Goal: Task Accomplishment & Management: Use online tool/utility

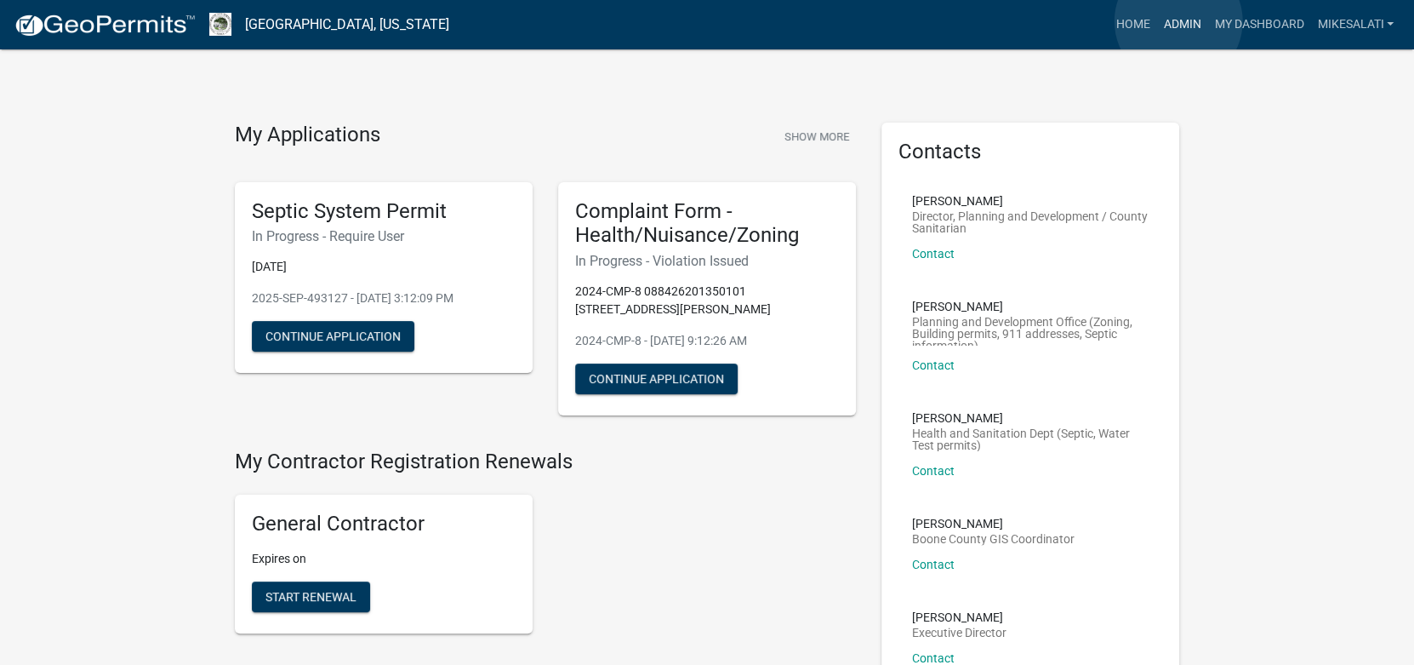
click at [1179, 21] on link "Admin" at bounding box center [1182, 25] width 51 height 32
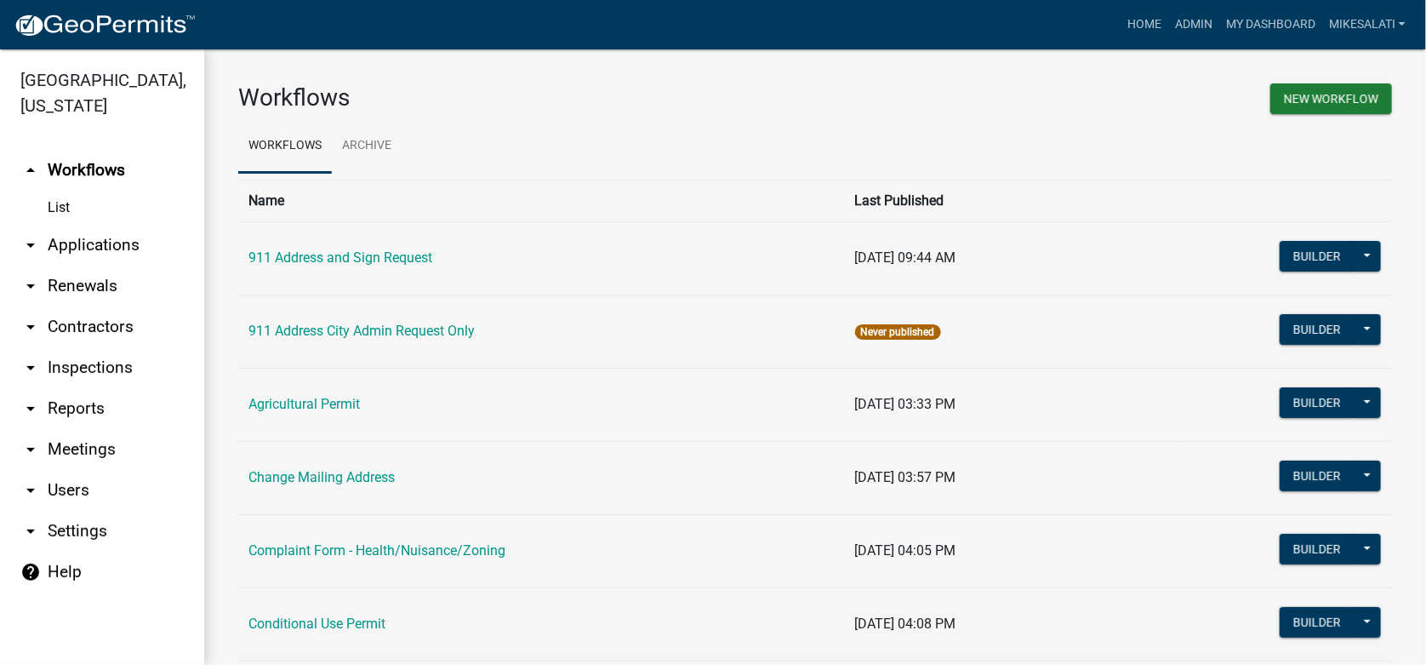
drag, startPoint x: 98, startPoint y: 211, endPoint x: 94, endPoint y: 225, distance: 14.0
click at [98, 225] on link "arrow_drop_down Applications" at bounding box center [102, 245] width 204 height 41
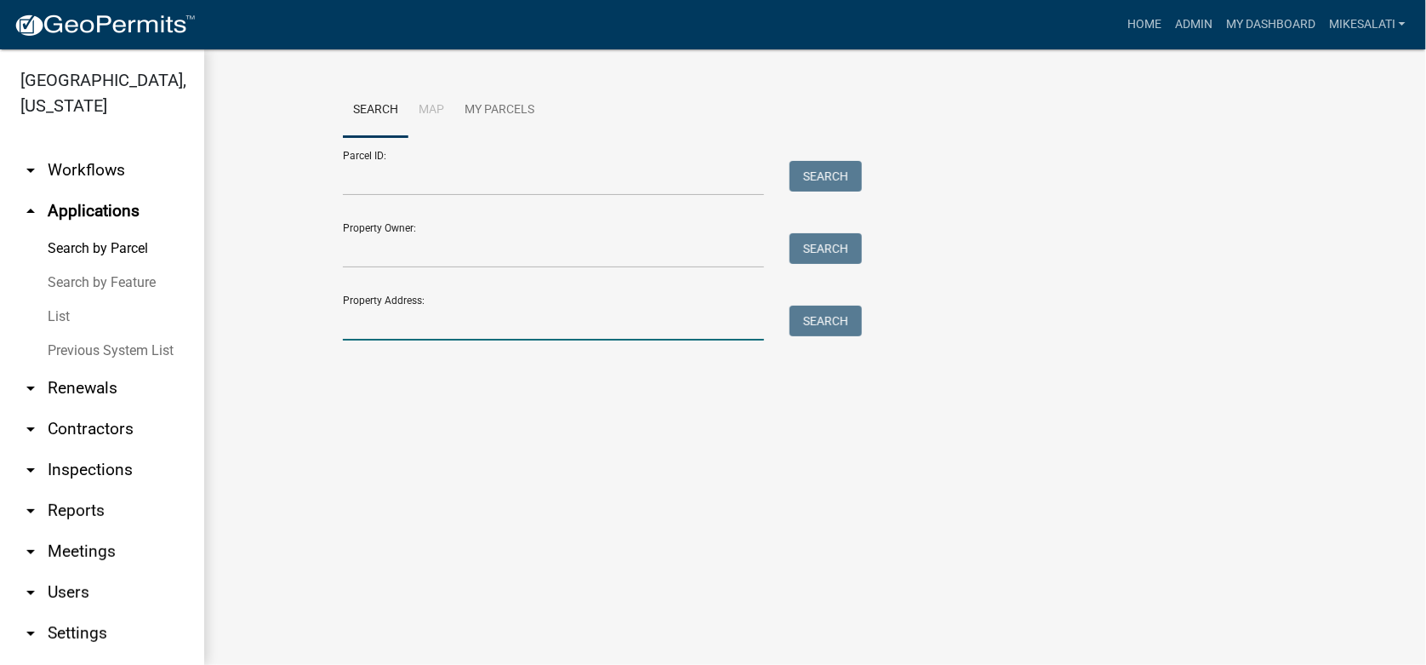
click at [361, 331] on input "Property Address:" at bounding box center [553, 323] width 421 height 35
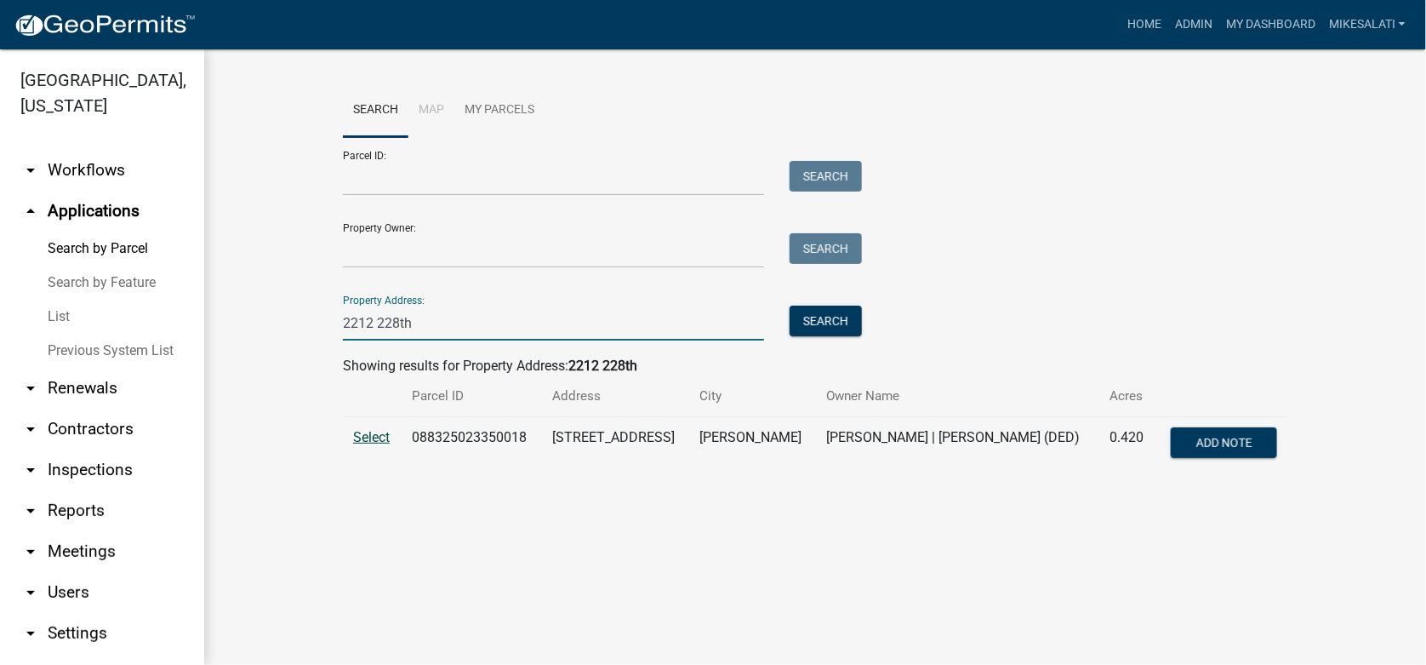
type input "2212 228th"
click at [377, 435] on span "Select" at bounding box center [371, 437] width 37 height 16
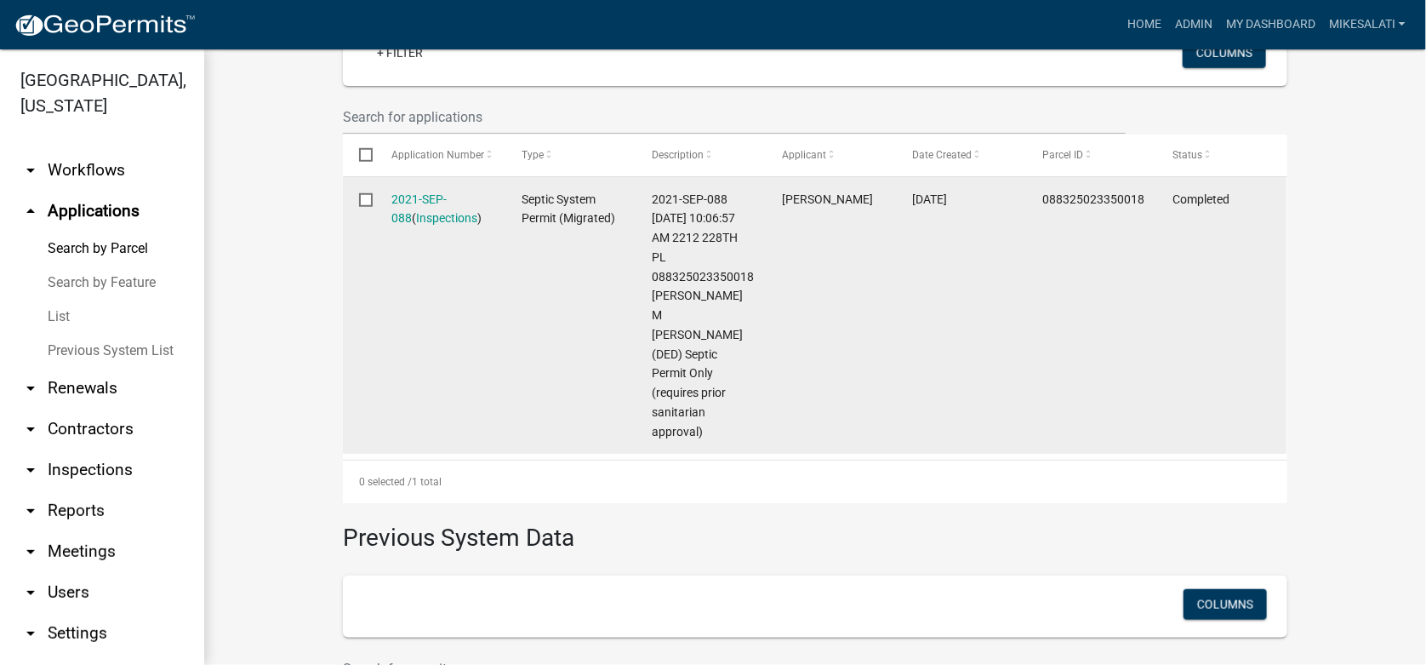
scroll to position [340, 0]
